Goal: Transaction & Acquisition: Obtain resource

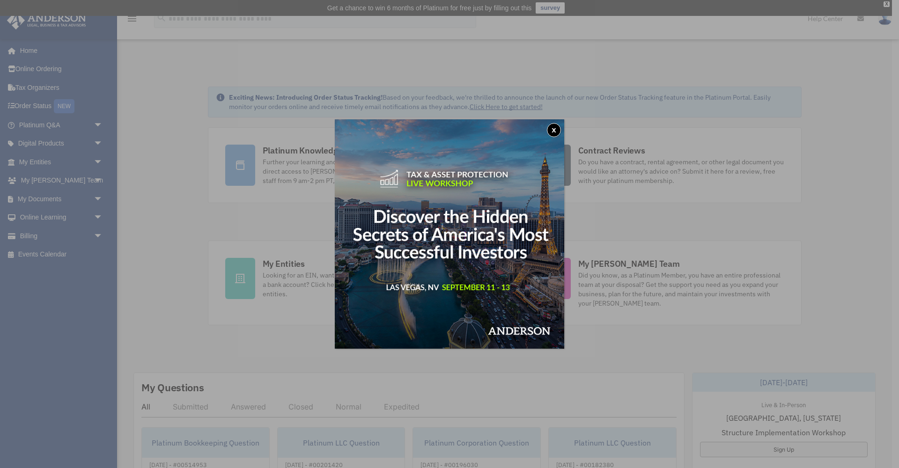
click at [552, 131] on button "x" at bounding box center [554, 130] width 14 height 14
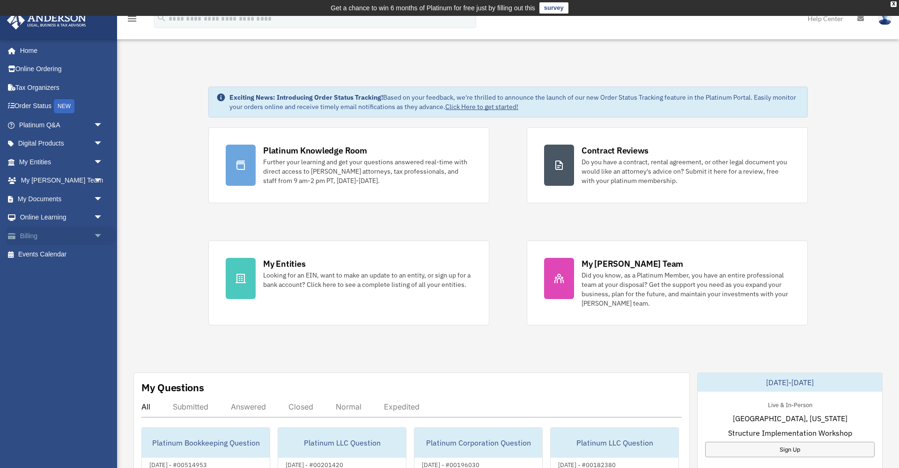
click at [59, 235] on link "Billing arrow_drop_down" at bounding box center [62, 236] width 111 height 19
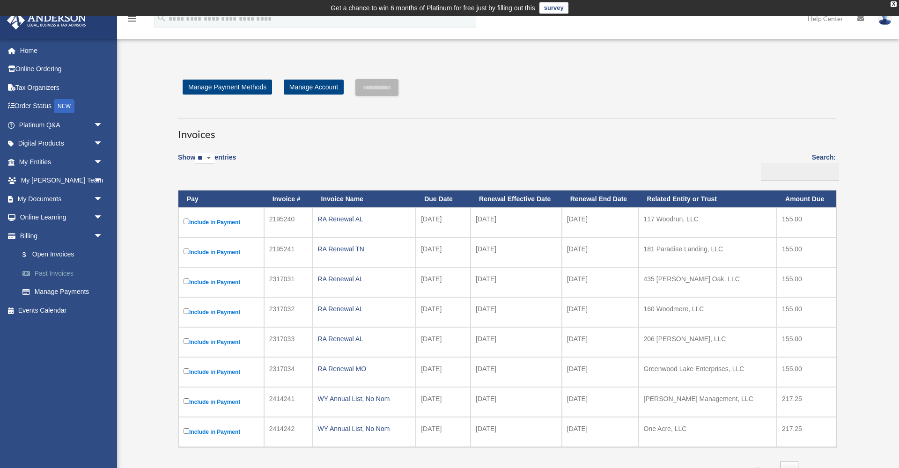
click at [55, 269] on link "Past Invoices" at bounding box center [65, 273] width 104 height 19
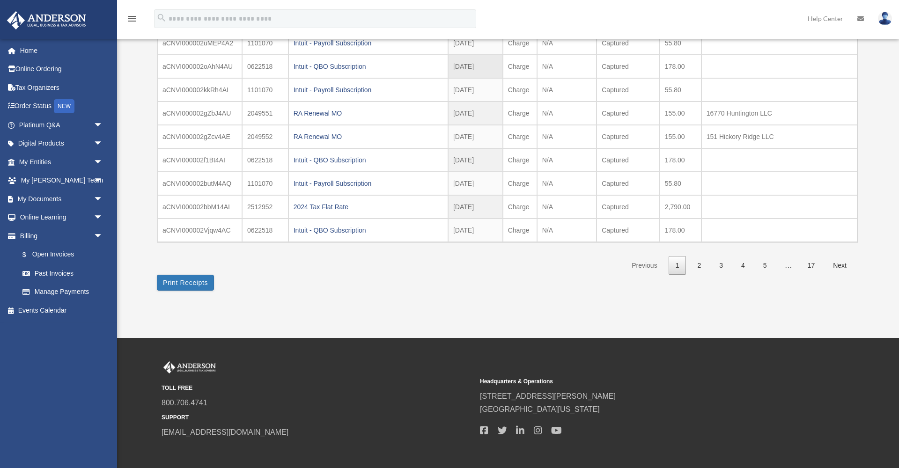
scroll to position [161, 0]
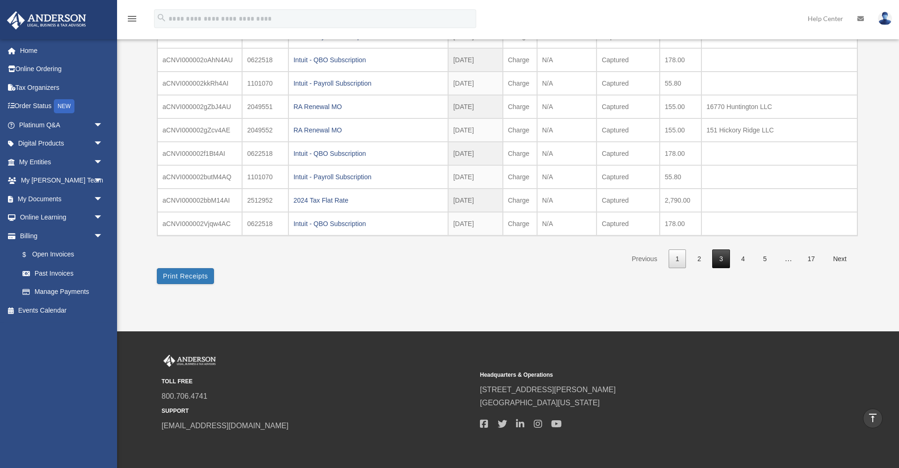
click at [721, 258] on link "3" at bounding box center [721, 259] width 18 height 19
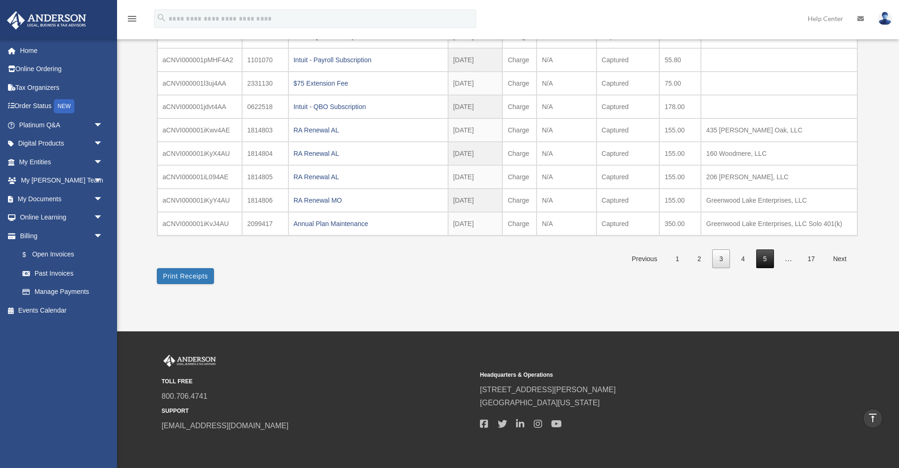
click at [762, 261] on link "5" at bounding box center [765, 259] width 18 height 19
click at [764, 256] on link "6" at bounding box center [765, 259] width 18 height 19
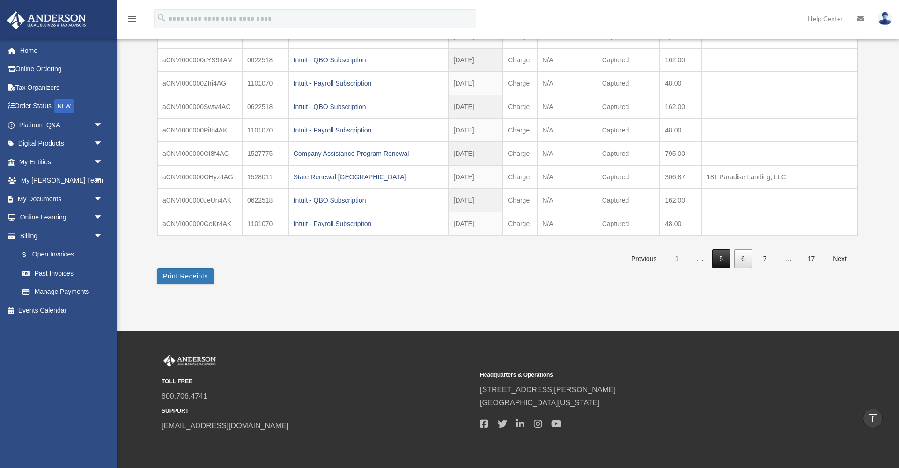
click at [724, 259] on link "5" at bounding box center [721, 259] width 18 height 19
click at [704, 259] on span "…" at bounding box center [700, 259] width 22 height 8
click at [655, 257] on link "Previous" at bounding box center [643, 259] width 39 height 19
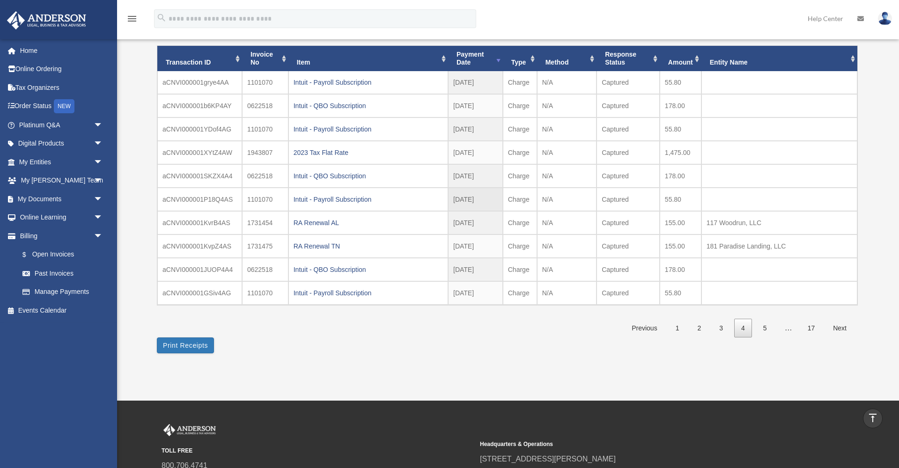
scroll to position [95, 0]
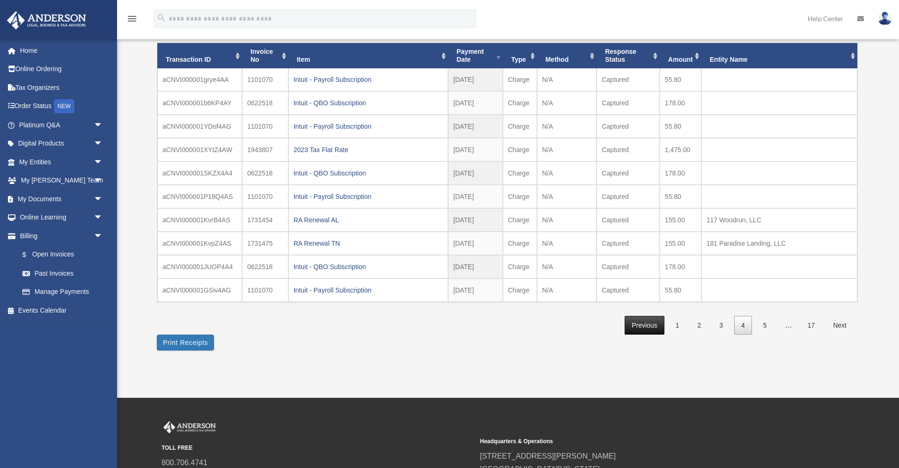
click at [648, 327] on link "Previous" at bounding box center [644, 325] width 39 height 19
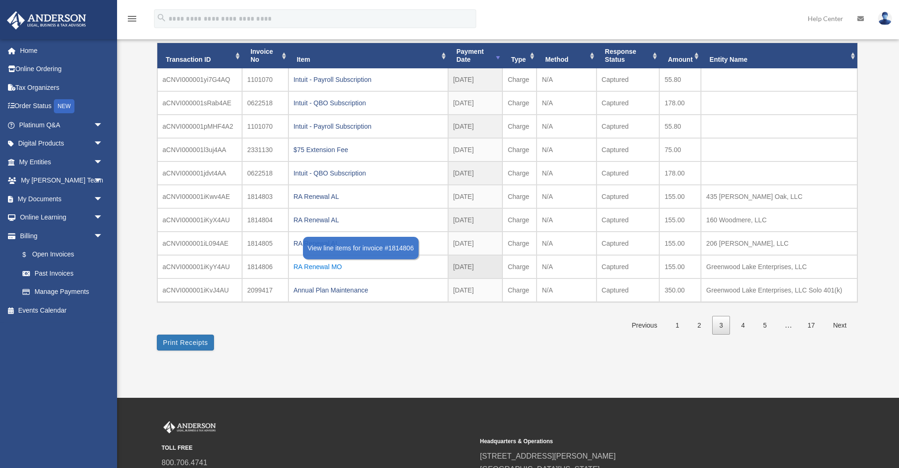
click at [336, 267] on div "RA Renewal MO" at bounding box center [368, 266] width 149 height 13
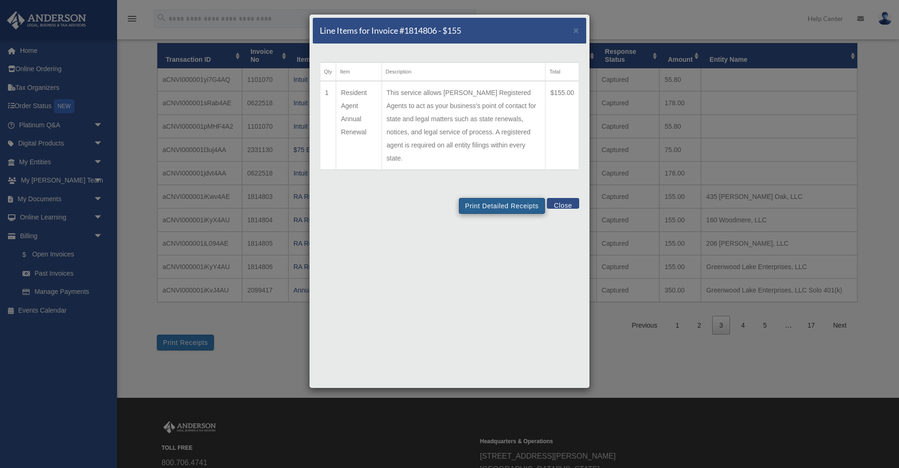
click at [499, 198] on button "Print Detailed Receipts" at bounding box center [502, 206] width 86 height 16
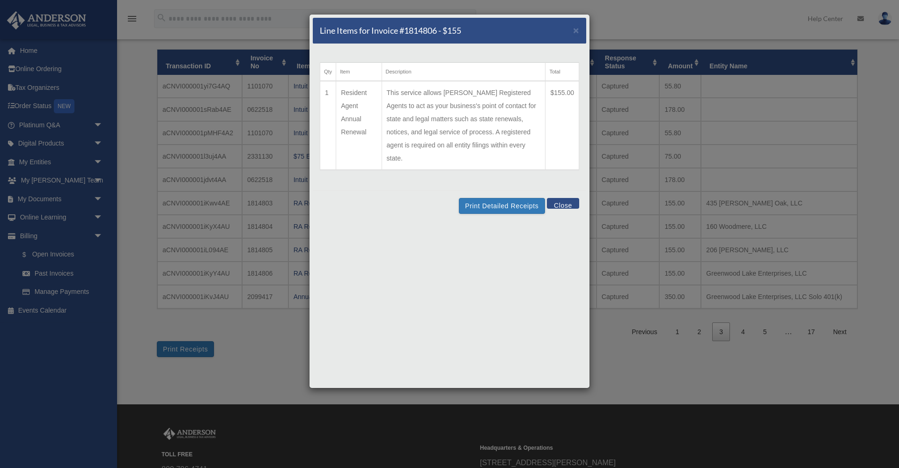
scroll to position [83, 0]
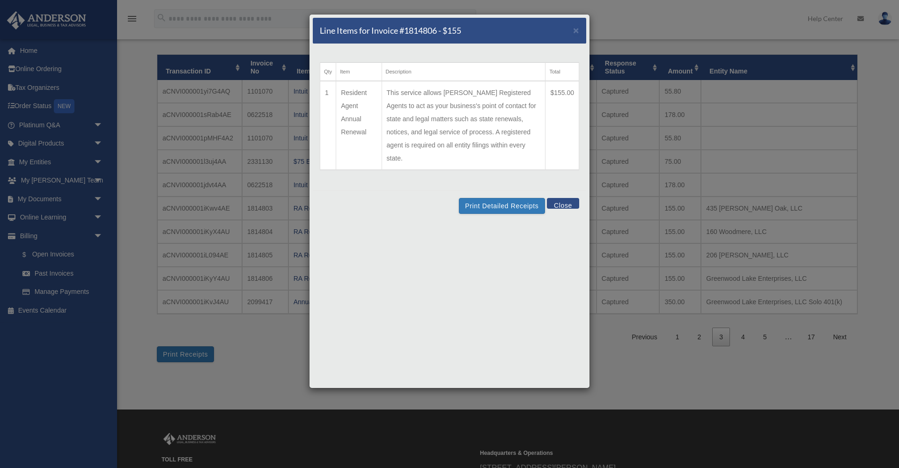
click at [555, 198] on button "Close" at bounding box center [563, 203] width 32 height 11
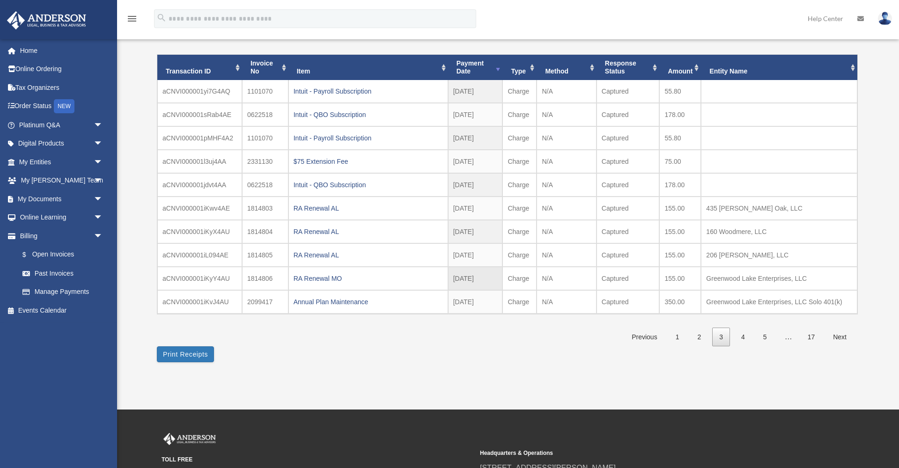
click at [720, 276] on td "Greenwood Lake Enterprises, LLC" at bounding box center [779, 278] width 156 height 23
click at [255, 278] on td "1814806" at bounding box center [265, 278] width 46 height 23
click at [218, 273] on td "aCNVI000001iKyY4AU" at bounding box center [199, 278] width 85 height 23
click at [202, 354] on button "Print Receipts" at bounding box center [185, 355] width 57 height 16
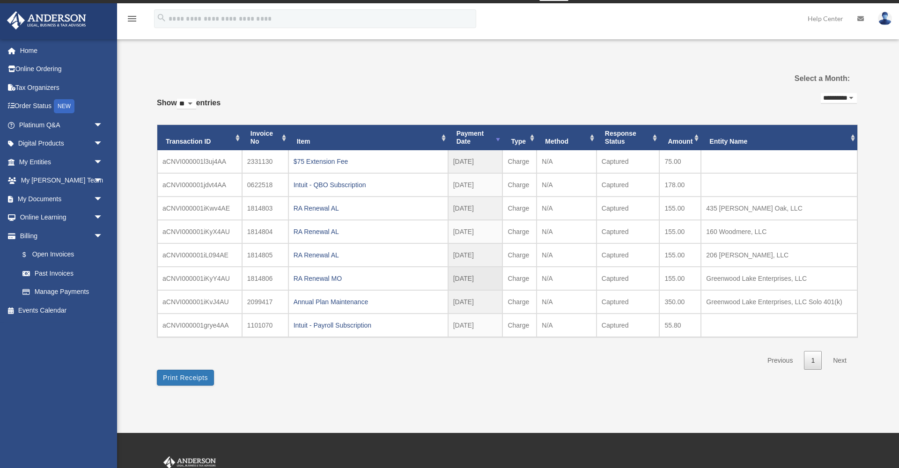
scroll to position [14, 0]
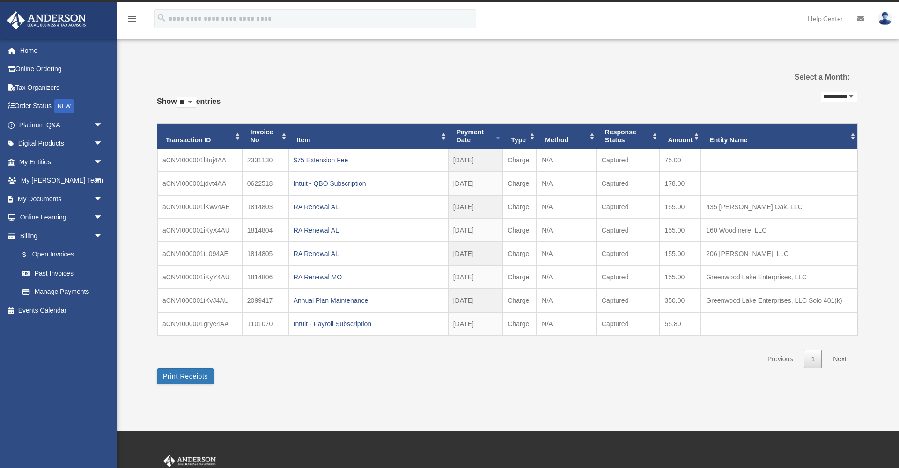
select select "**********"
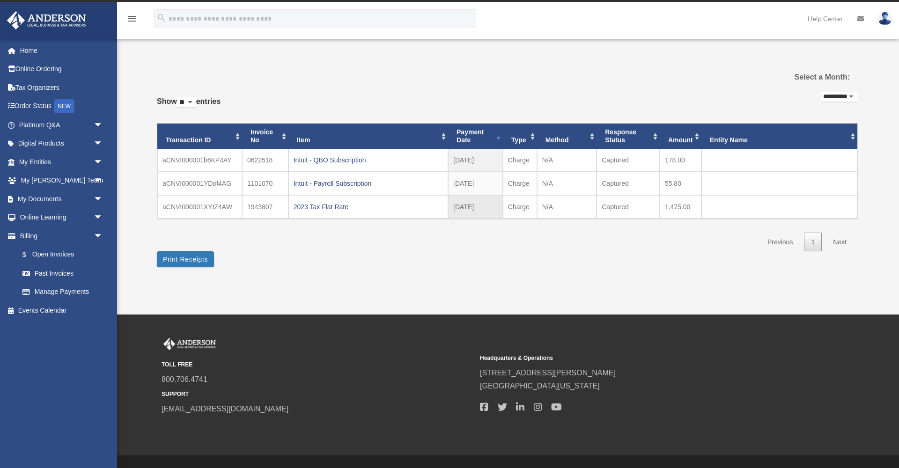
click at [547, 208] on td "N/A" at bounding box center [567, 206] width 60 height 23
